Goal: Navigation & Orientation: Find specific page/section

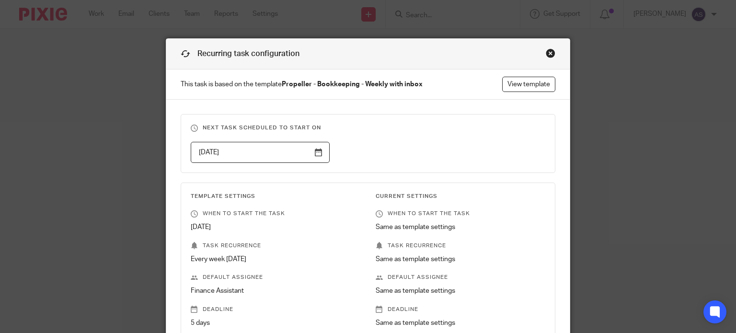
click at [548, 54] on div "Close this dialog window" at bounding box center [551, 53] width 10 height 10
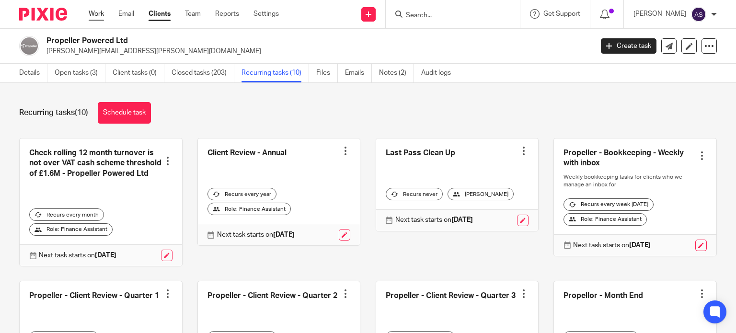
click at [94, 13] on link "Work" at bounding box center [96, 14] width 15 height 10
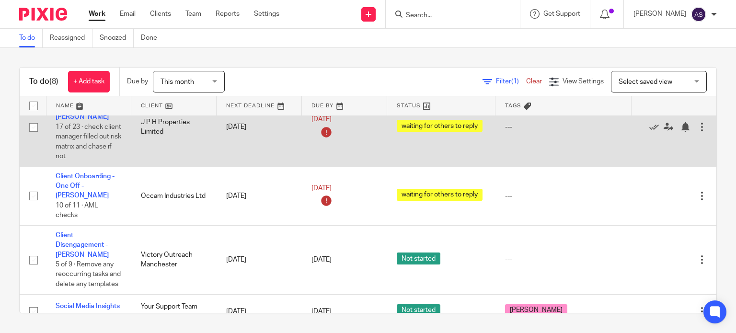
scroll to position [296, 0]
